Goal: Task Accomplishment & Management: Use online tool/utility

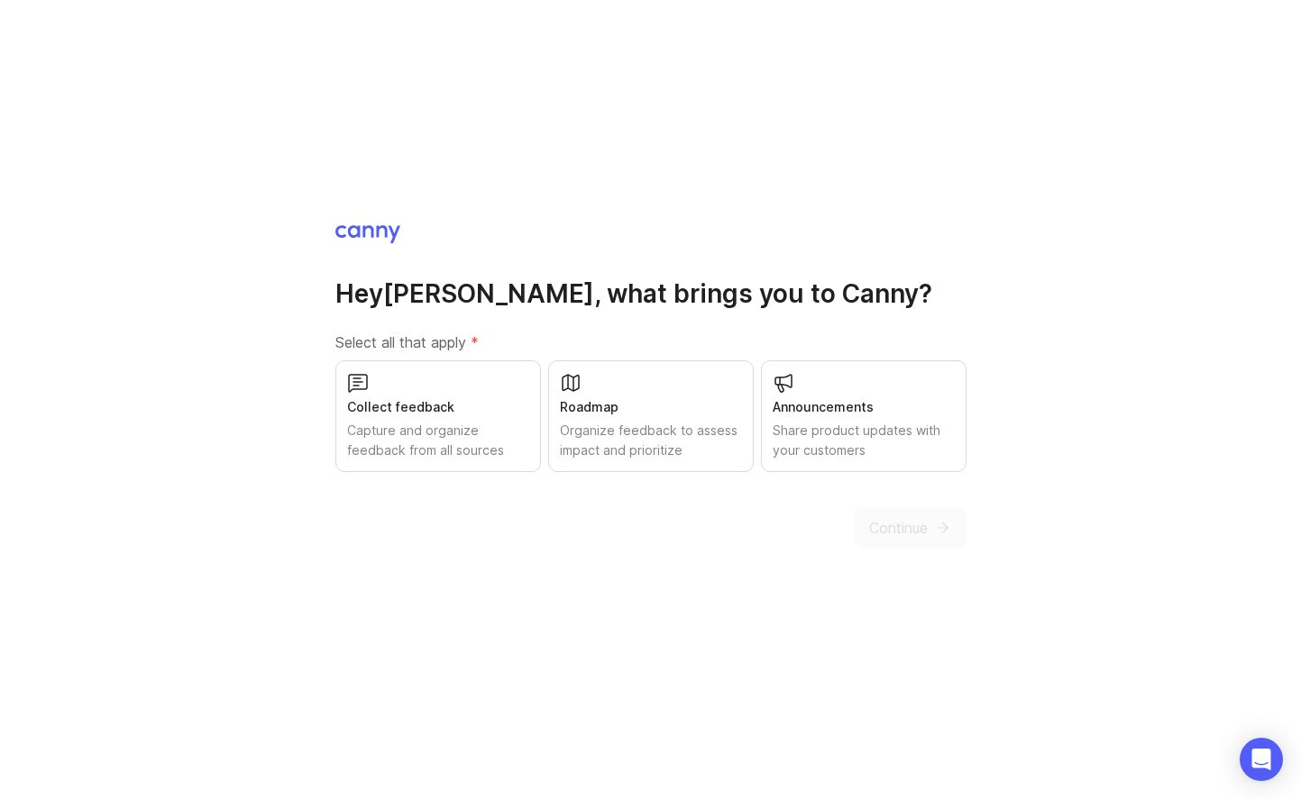
click at [519, 379] on div "Collect feedback Capture and organize feedback from all sources" at bounding box center [438, 417] width 206 height 112
click at [812, 397] on div "Announcements" at bounding box center [863, 407] width 182 height 20
click at [889, 519] on span "Continue" at bounding box center [898, 528] width 59 height 22
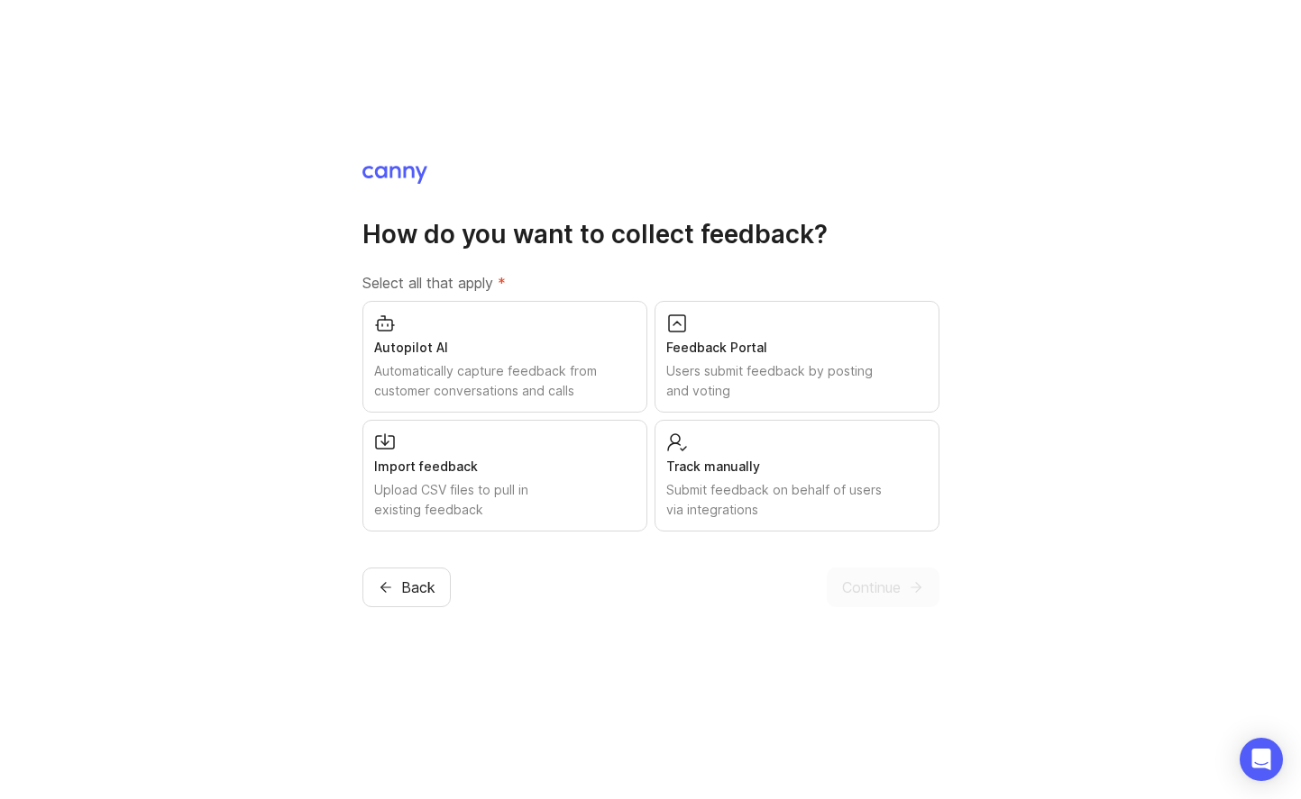
click at [878, 378] on div "Users submit feedback by posting and voting" at bounding box center [796, 381] width 261 height 40
click at [876, 579] on span "Continue" at bounding box center [871, 588] width 59 height 22
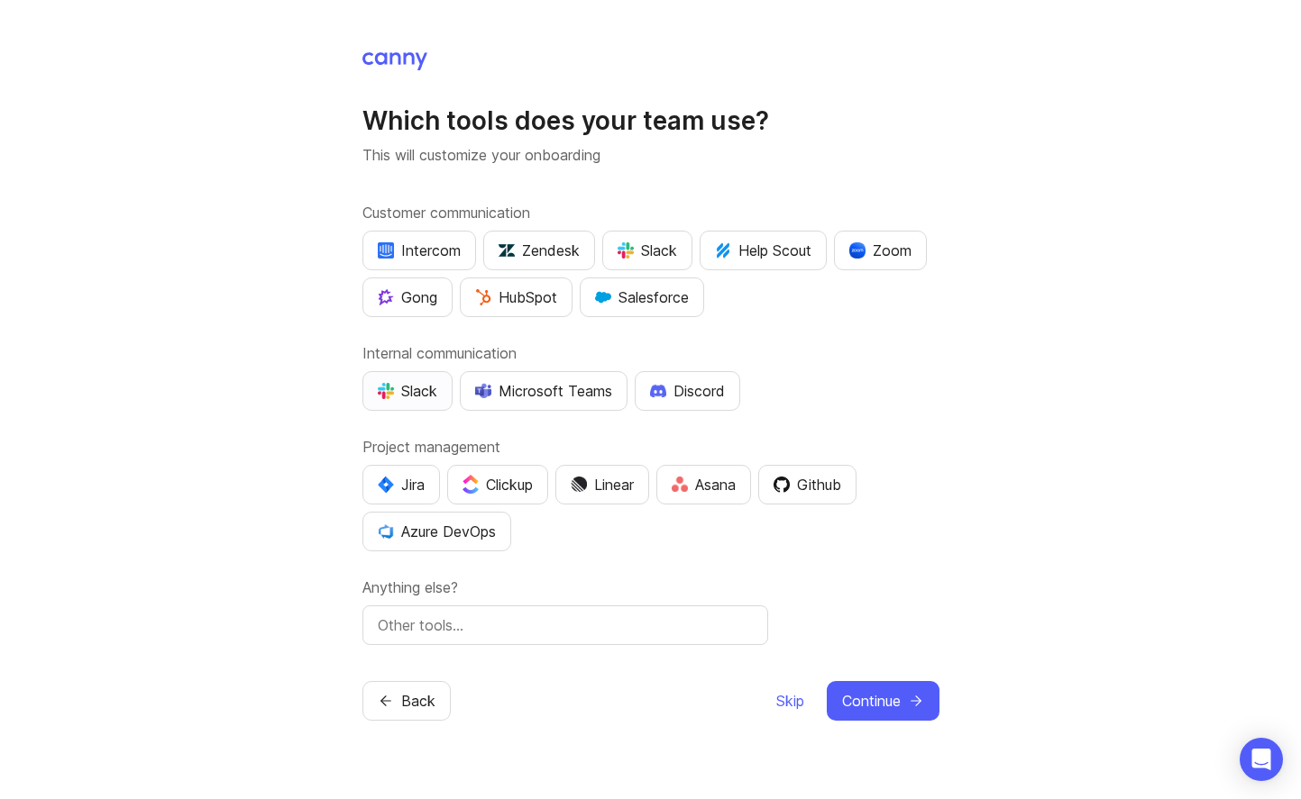
click at [429, 397] on div "Slack" at bounding box center [407, 391] width 59 height 22
click at [916, 251] on button "Zoom" at bounding box center [880, 251] width 93 height 40
click at [662, 261] on button "Slack" at bounding box center [647, 251] width 90 height 40
click at [827, 478] on div "Github" at bounding box center [807, 485] width 68 height 22
click at [859, 697] on span "Continue" at bounding box center [871, 701] width 59 height 22
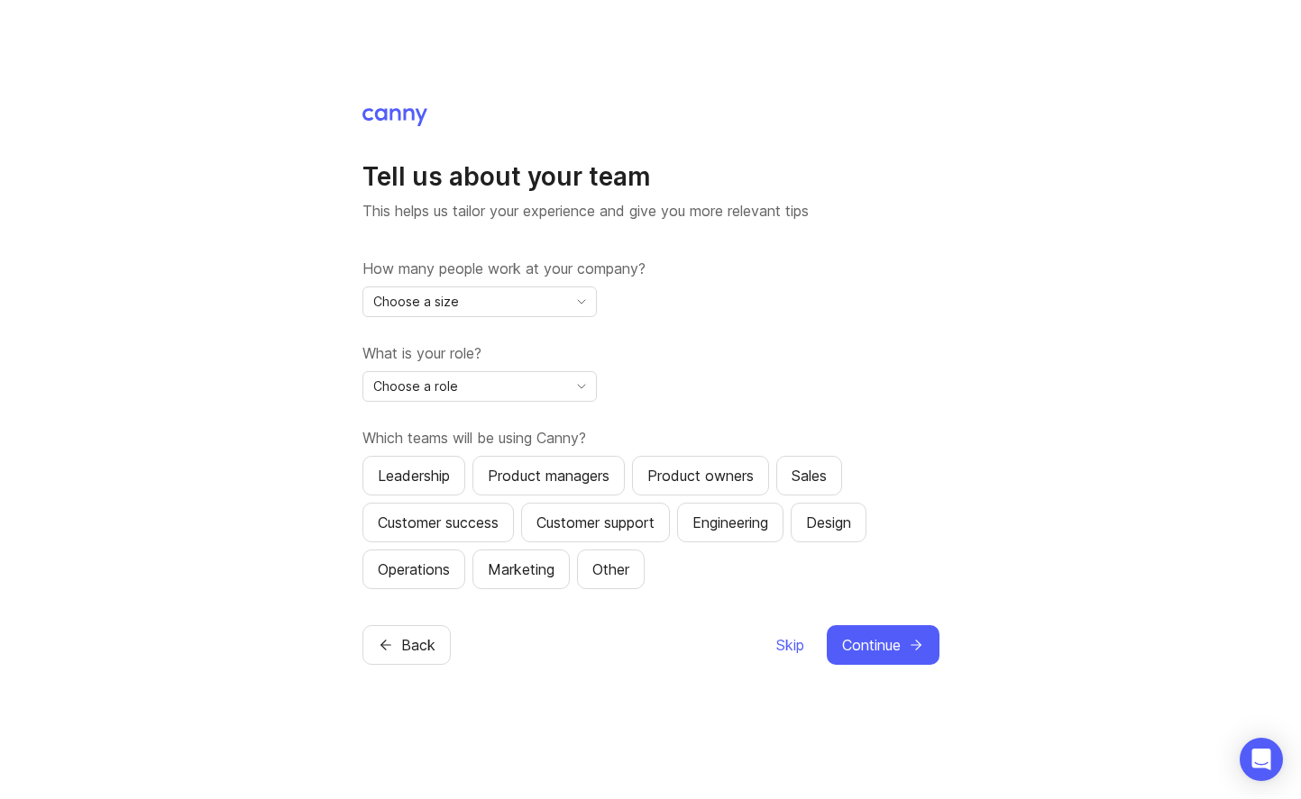
click at [505, 299] on div "Choose a size" at bounding box center [465, 302] width 204 height 29
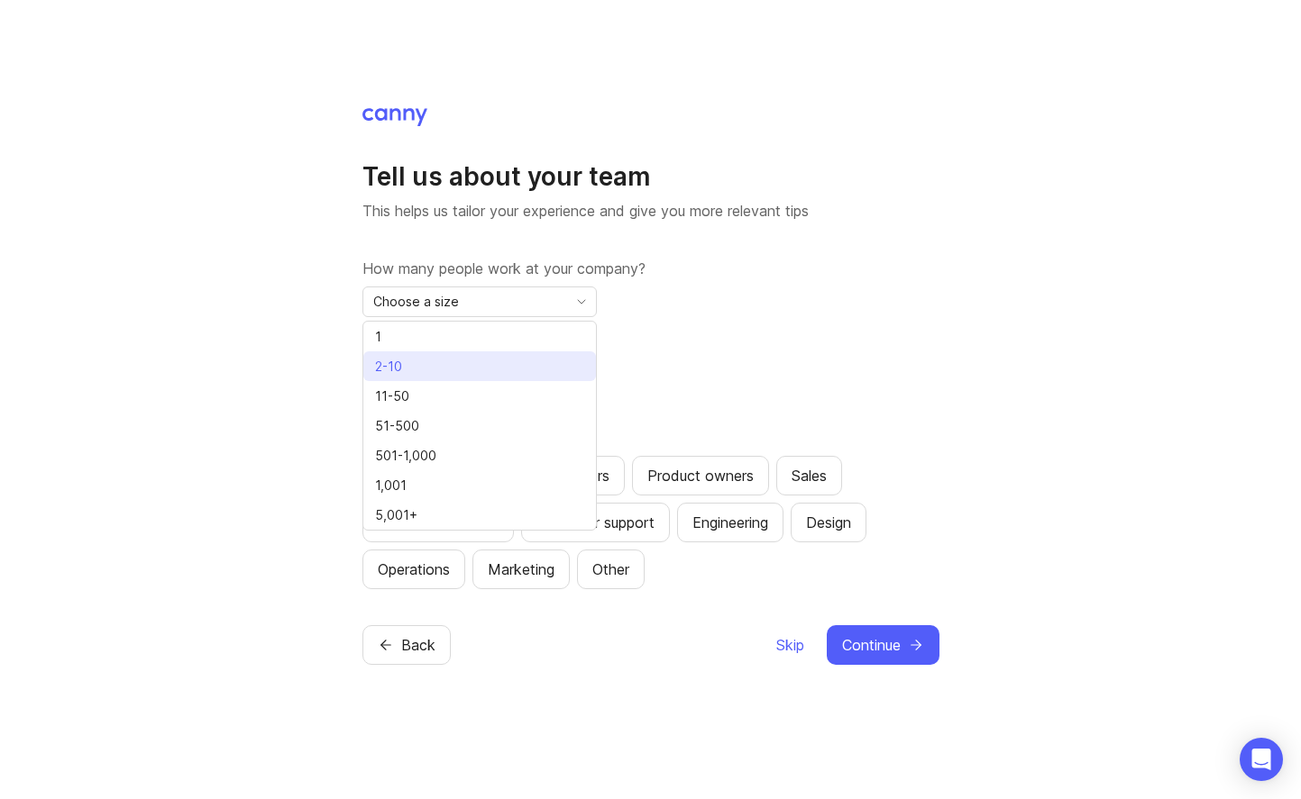
click at [482, 373] on li "2-10" at bounding box center [479, 367] width 233 height 30
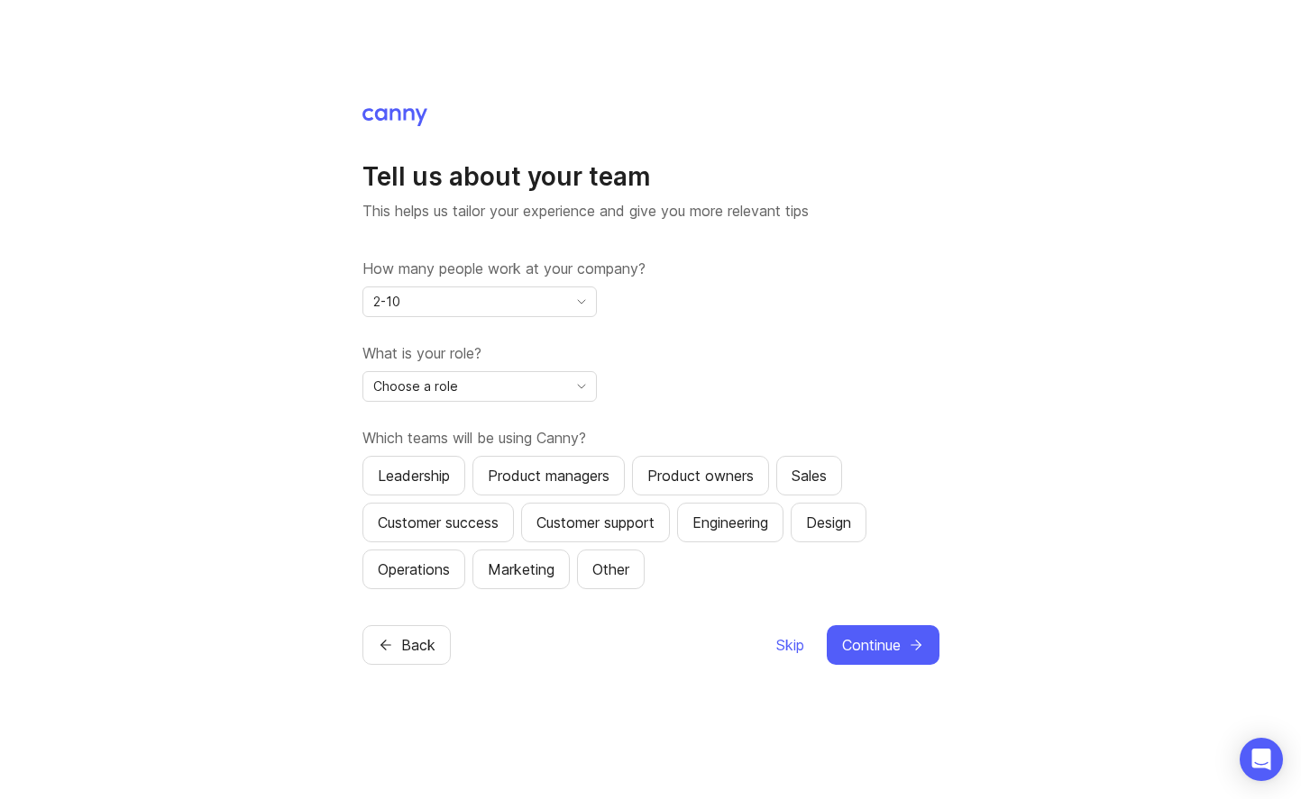
click at [488, 388] on div "Choose a role" at bounding box center [465, 386] width 204 height 29
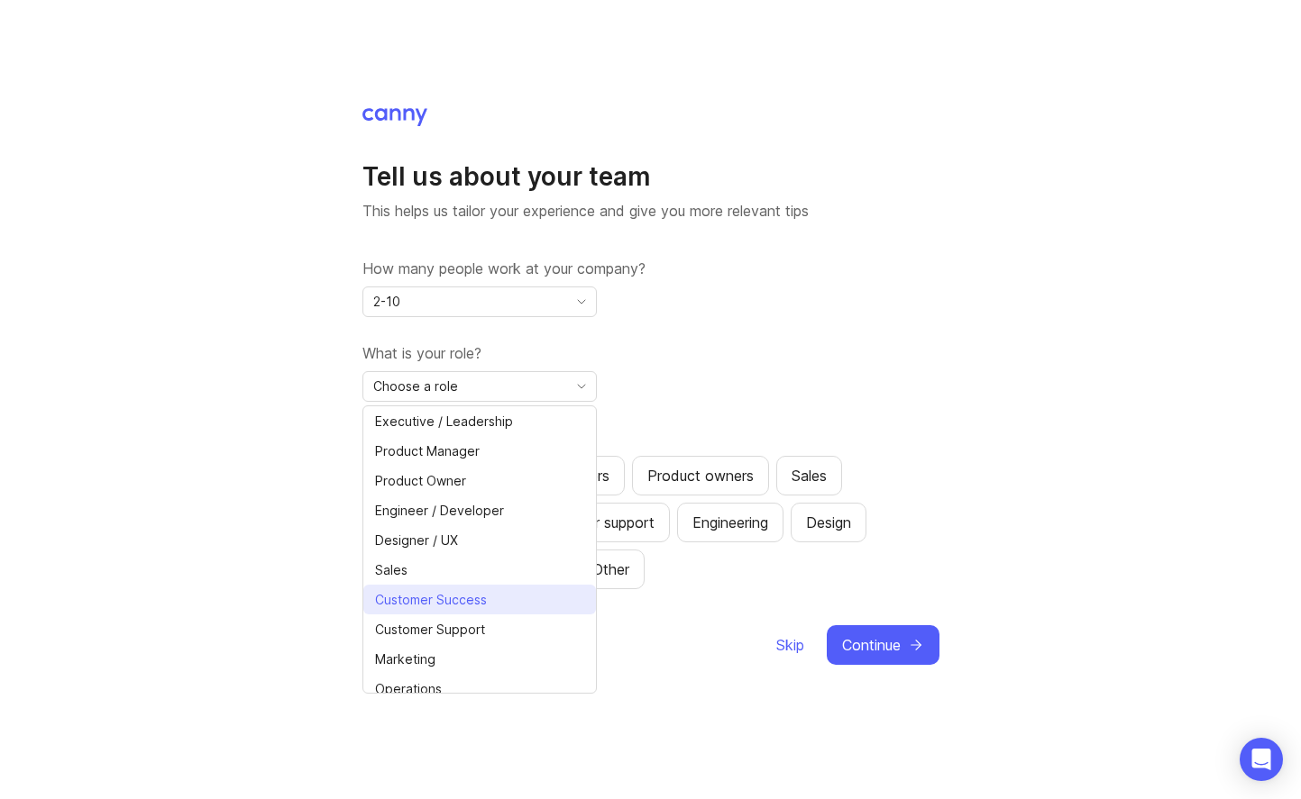
click at [504, 596] on li "Customer Success" at bounding box center [479, 600] width 233 height 30
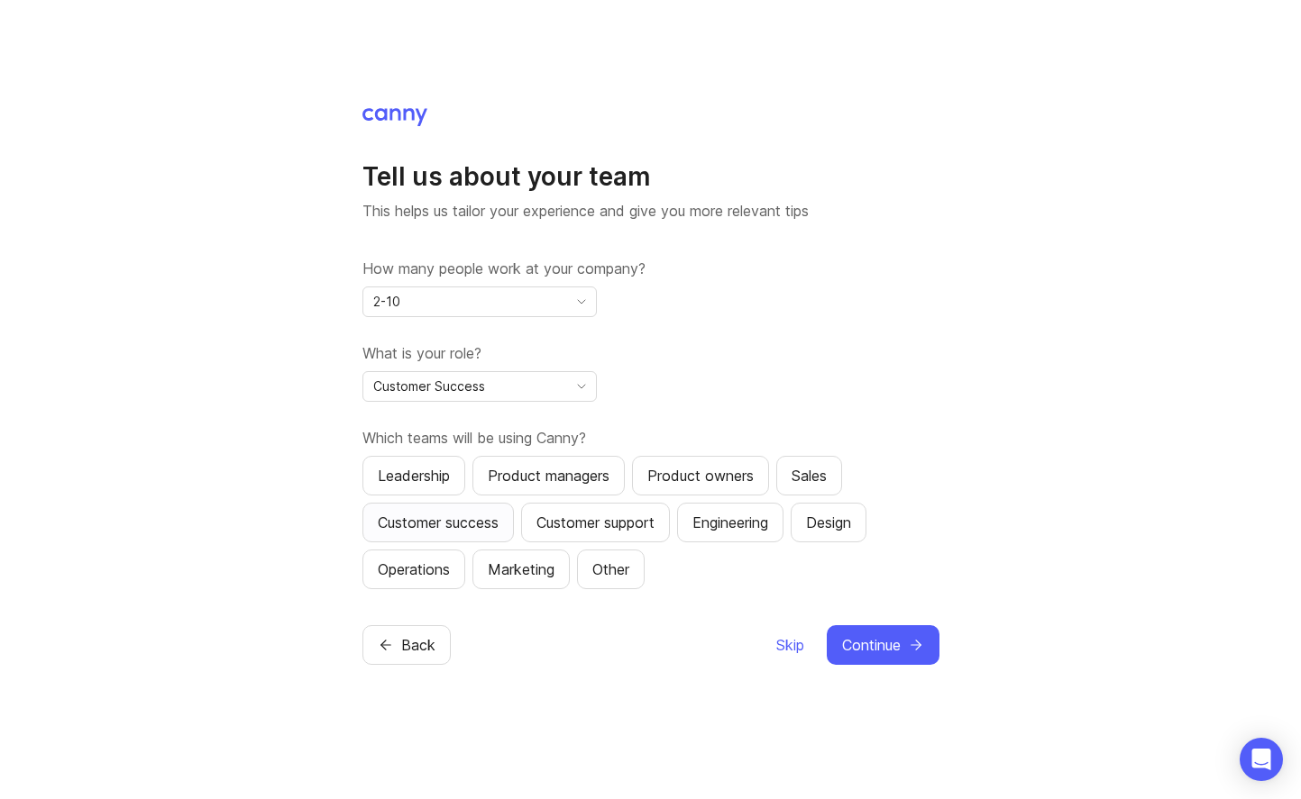
click at [480, 517] on div "Customer success" at bounding box center [438, 523] width 121 height 22
click at [553, 525] on div "Customer support" at bounding box center [595, 523] width 118 height 22
click at [760, 514] on div "Engineering" at bounding box center [730, 523] width 76 height 22
drag, startPoint x: 555, startPoint y: 556, endPoint x: 580, endPoint y: 567, distance: 27.5
click at [556, 557] on button "Marketing" at bounding box center [520, 570] width 97 height 40
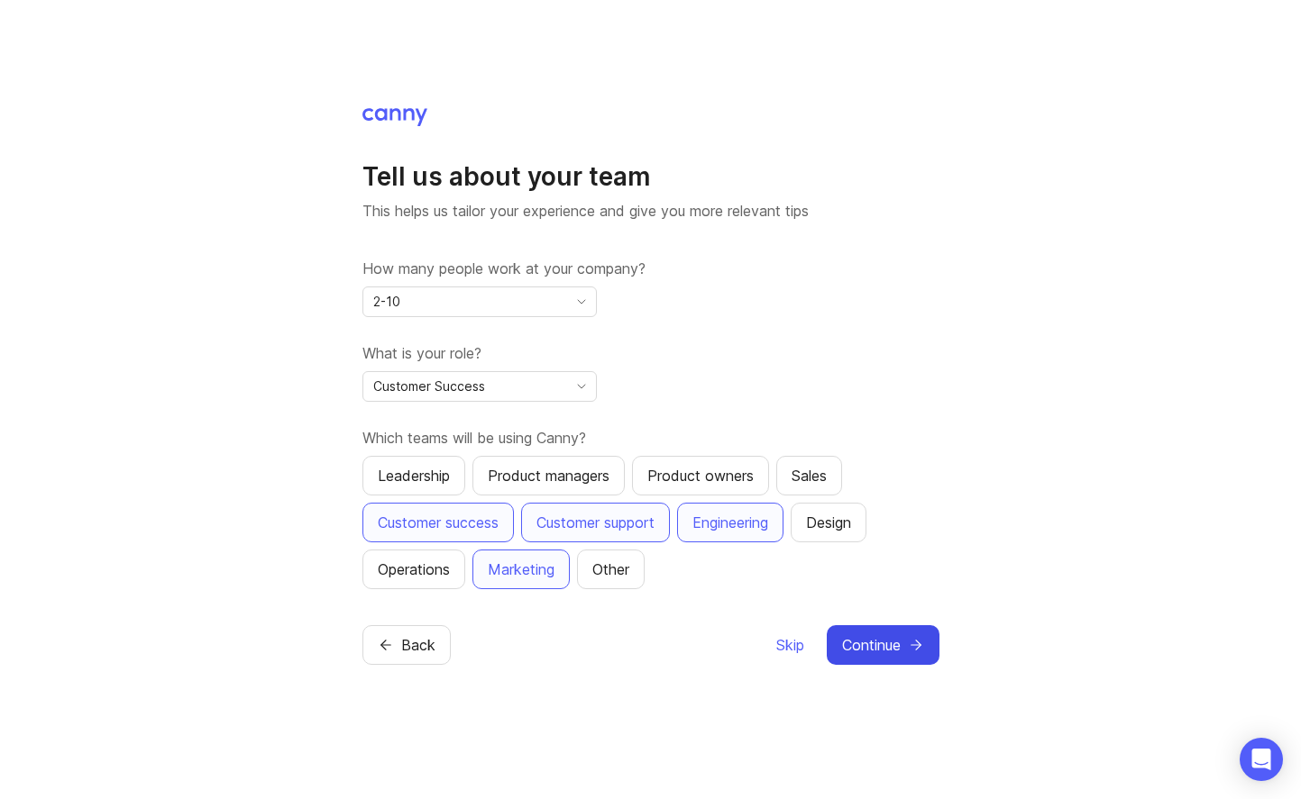
click at [869, 644] on span "Continue" at bounding box center [871, 646] width 59 height 22
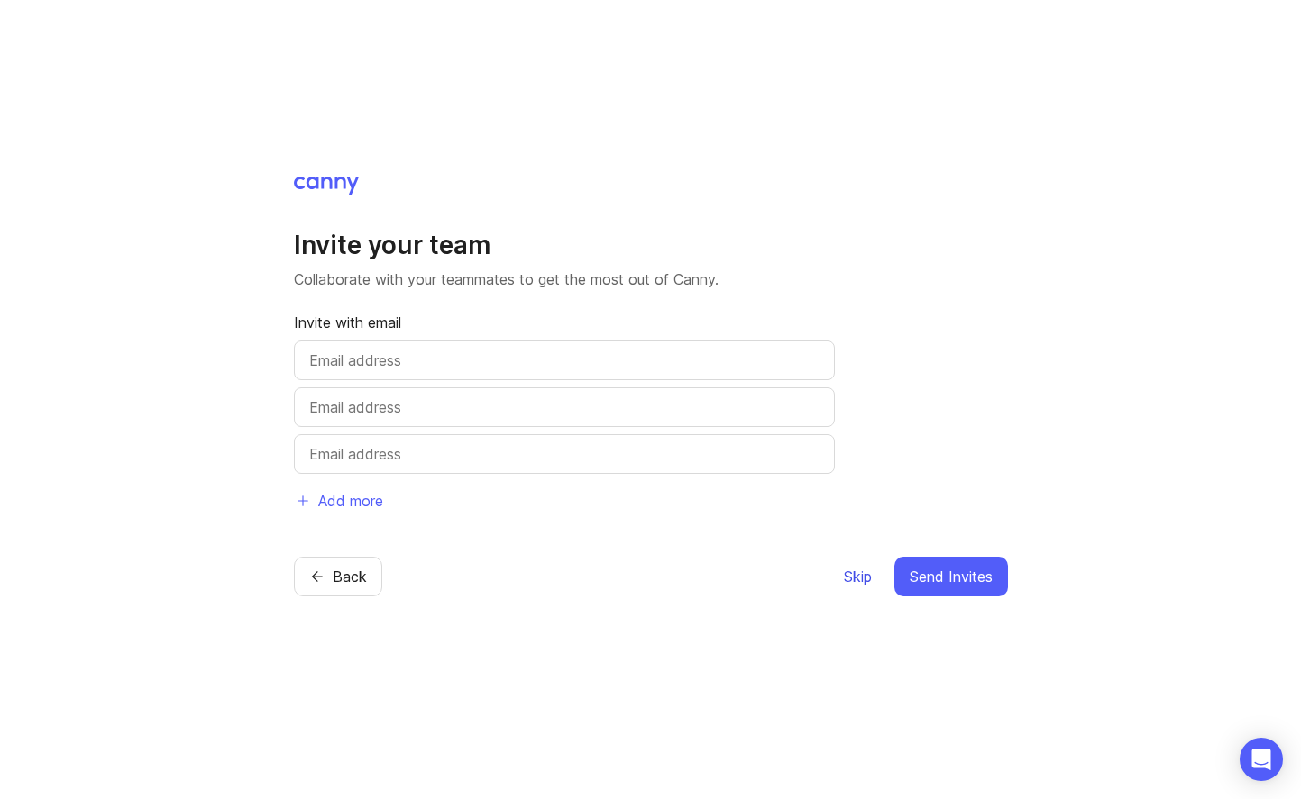
click at [868, 580] on span "Skip" at bounding box center [858, 577] width 28 height 22
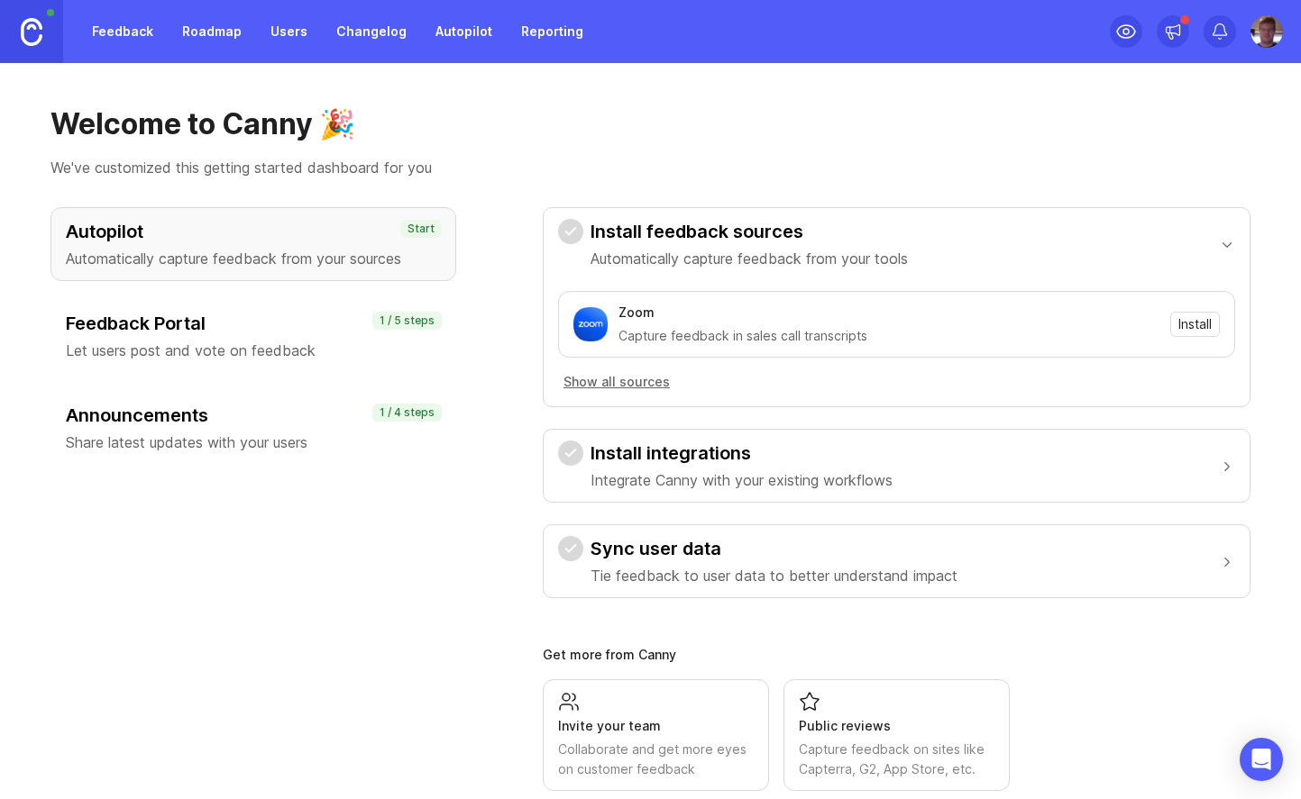
click at [315, 434] on p "Share latest updates with your users" at bounding box center [253, 443] width 375 height 22
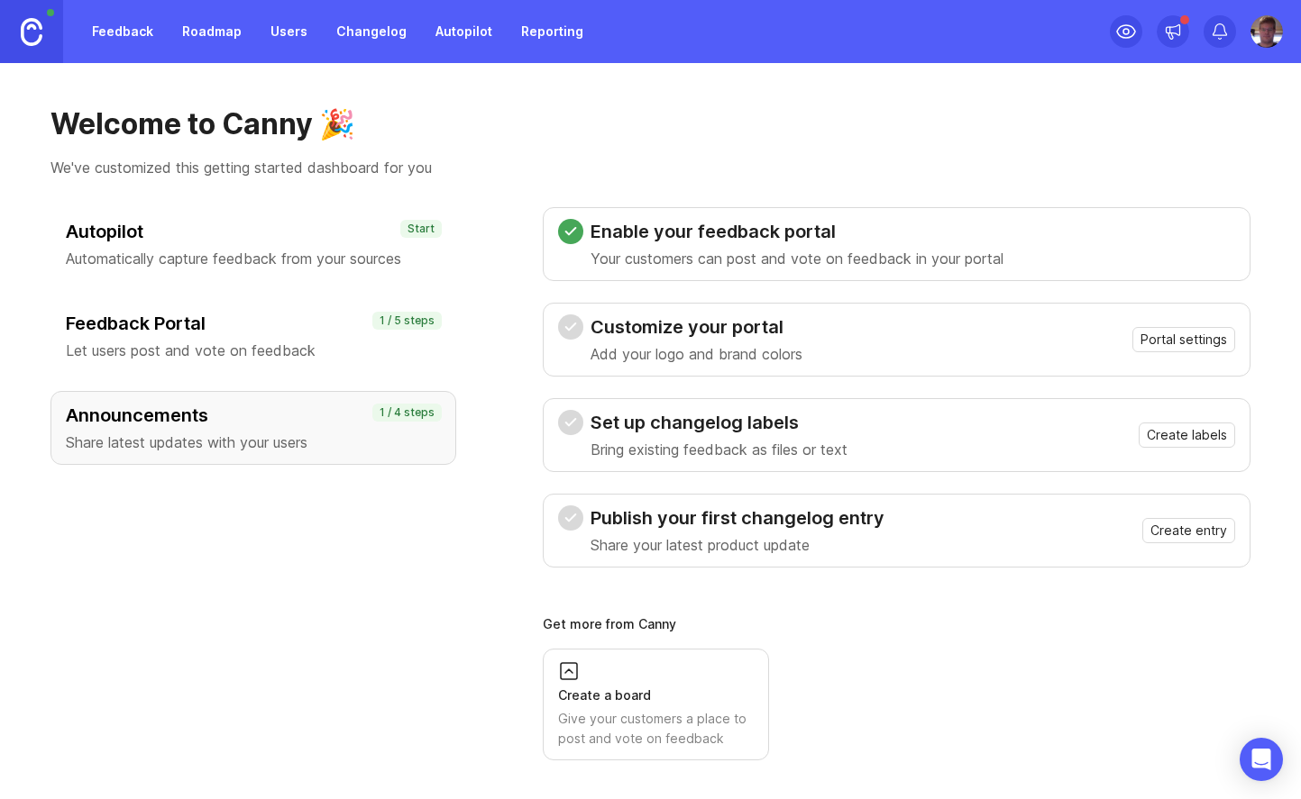
click at [961, 515] on div "Publish your first changelog entry Share your latest product update Create entry" at bounding box center [896, 531] width 677 height 50
click at [1183, 527] on span "Create entry" at bounding box center [1188, 531] width 77 height 18
